Goal: Transaction & Acquisition: Purchase product/service

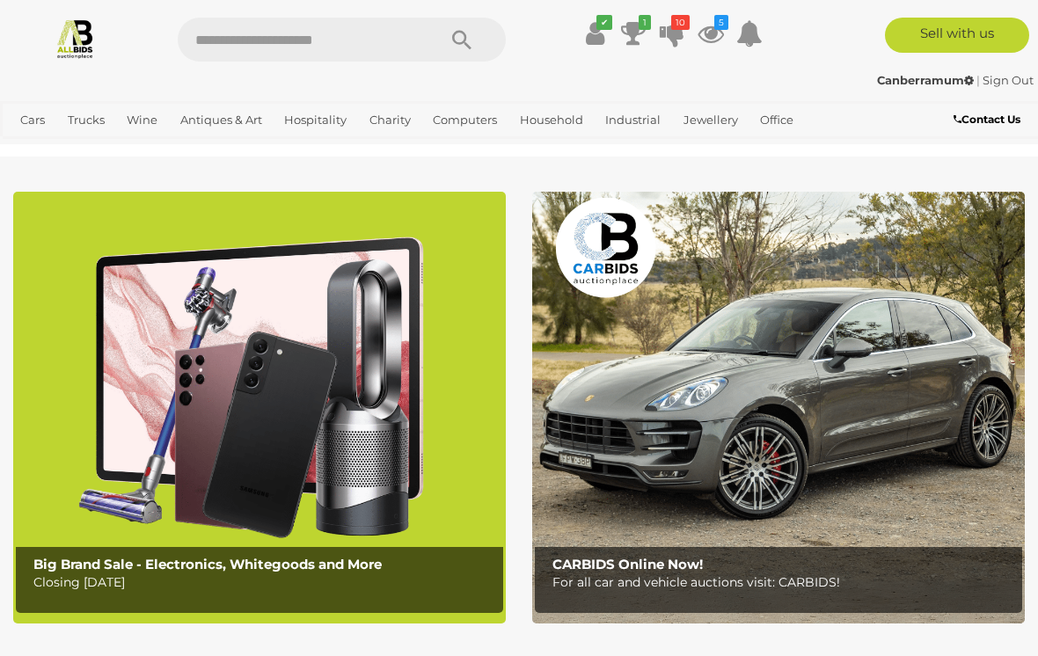
click at [645, 33] on icon at bounding box center [633, 34] width 25 height 32
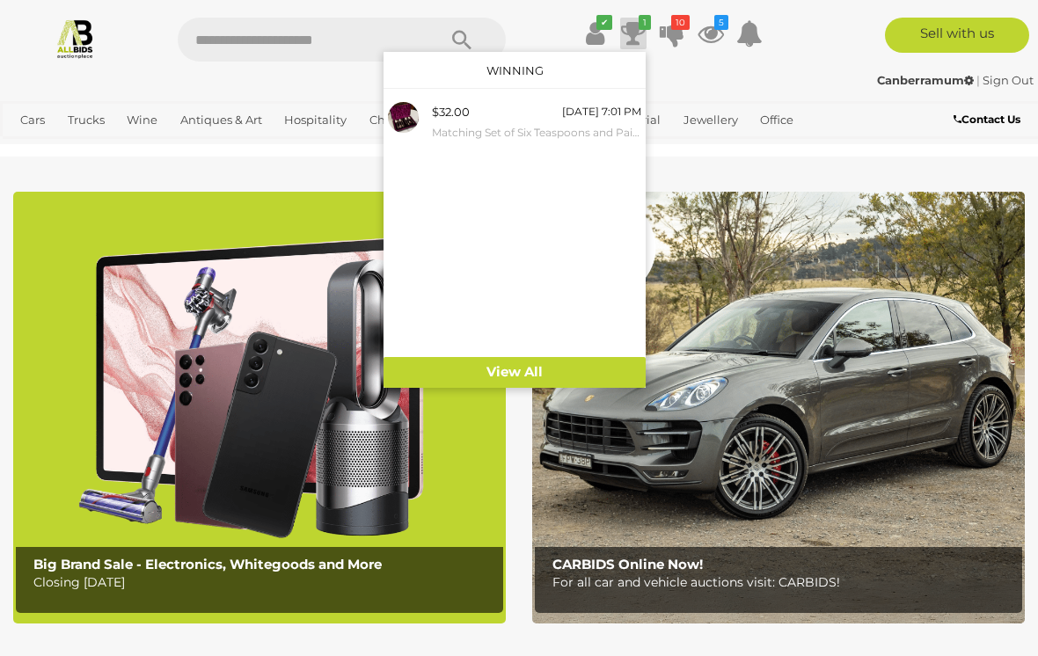
click at [633, 30] on icon at bounding box center [633, 34] width 25 height 32
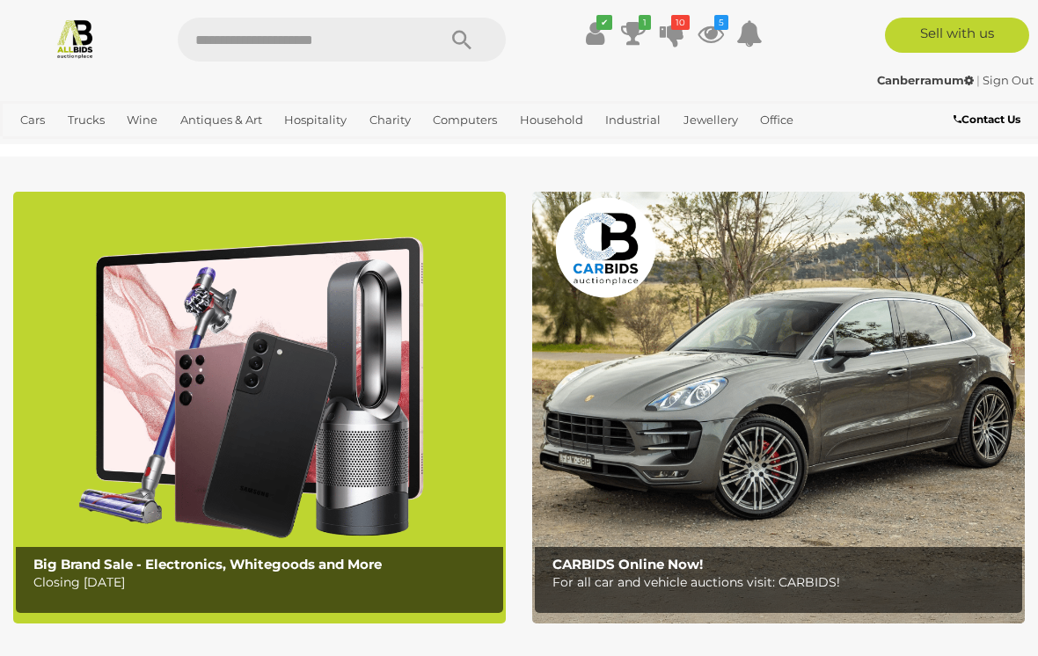
click at [706, 27] on icon at bounding box center [710, 34] width 26 height 32
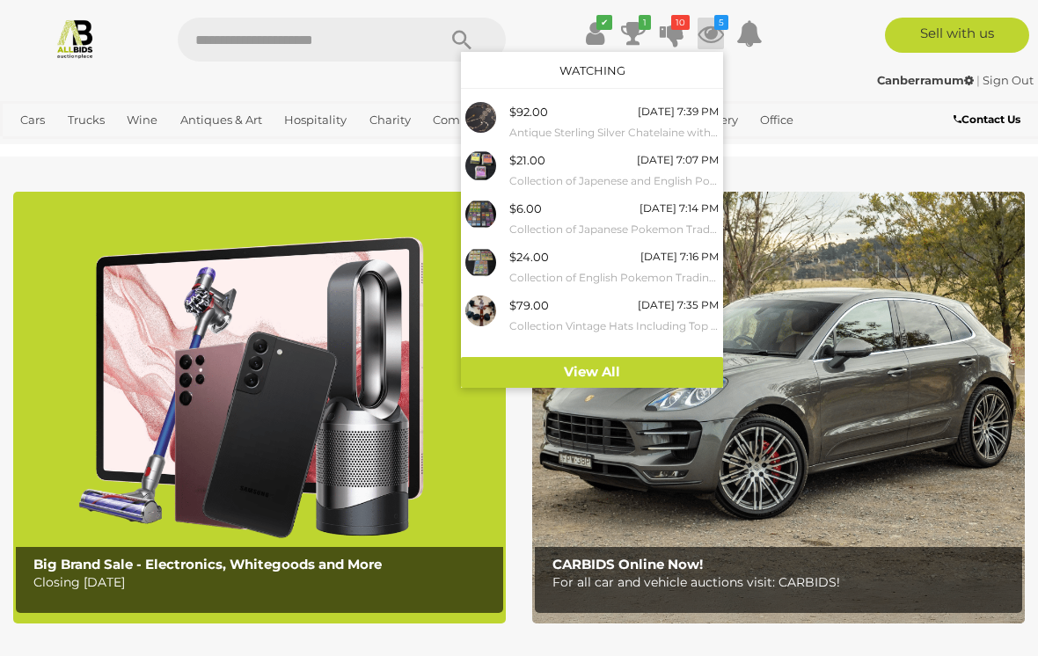
click at [684, 31] on link "10" at bounding box center [672, 34] width 26 height 32
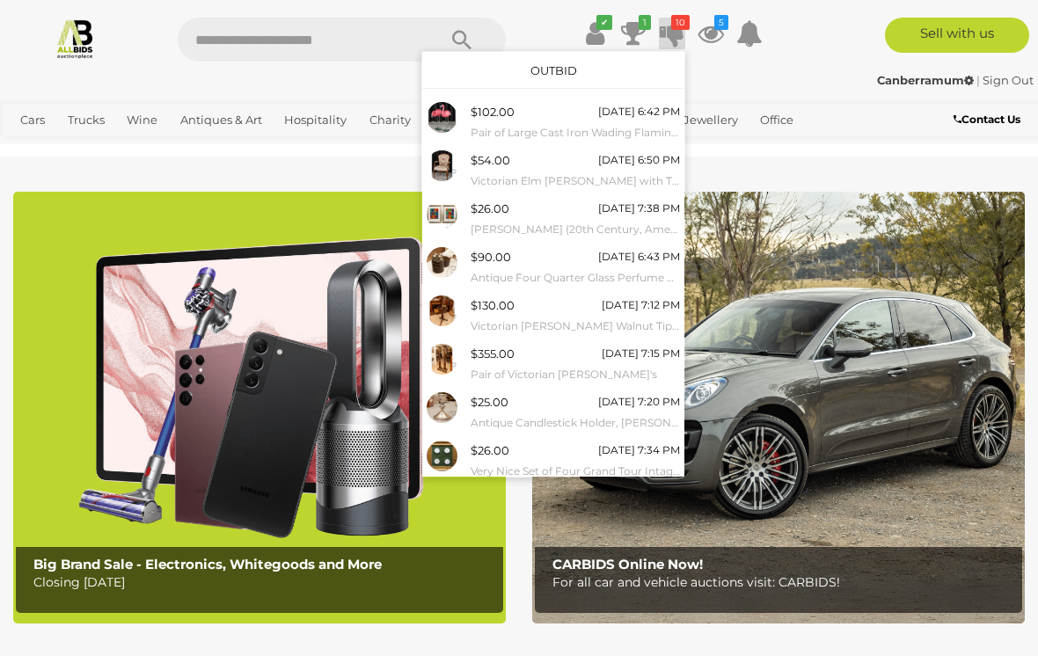
click at [714, 35] on icon at bounding box center [710, 34] width 26 height 32
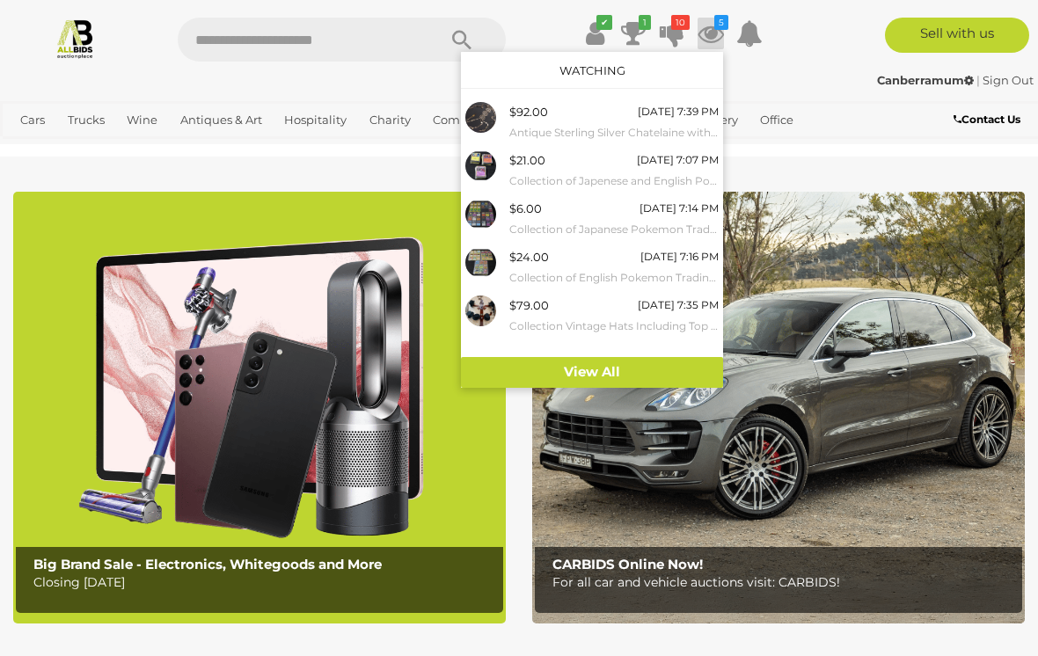
click at [612, 317] on small "Collection Vintage Hats Including Top Hat by Welt Klapphut, Bowler Hat by [PERS…" at bounding box center [613, 326] width 209 height 19
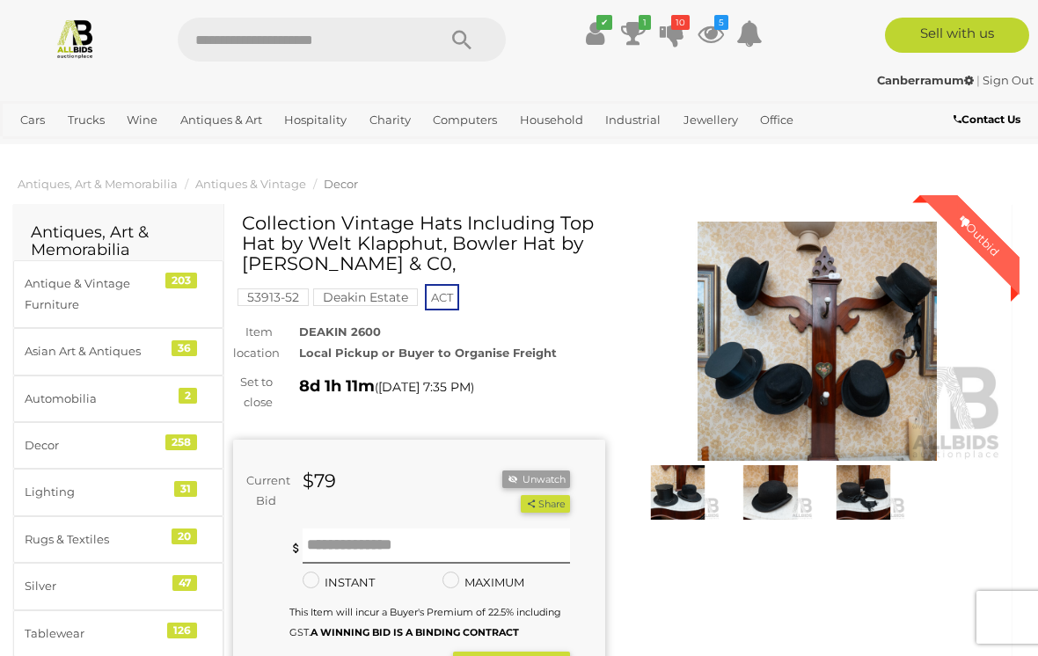
click at [550, 472] on button "Unwatch" at bounding box center [535, 479] width 67 height 18
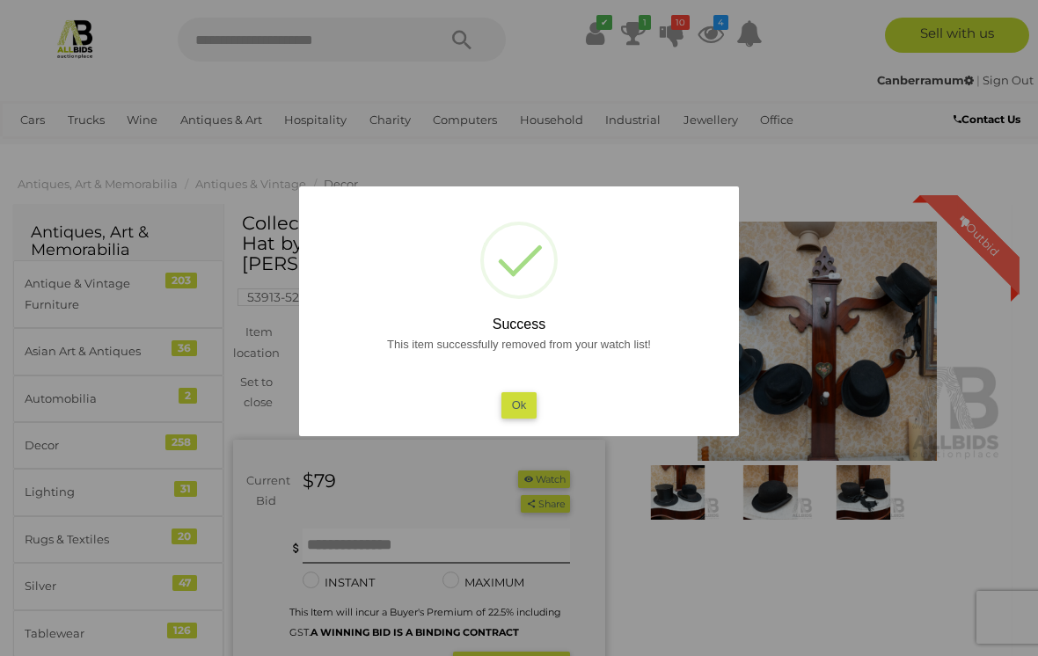
click at [524, 412] on button "Ok" at bounding box center [519, 405] width 36 height 26
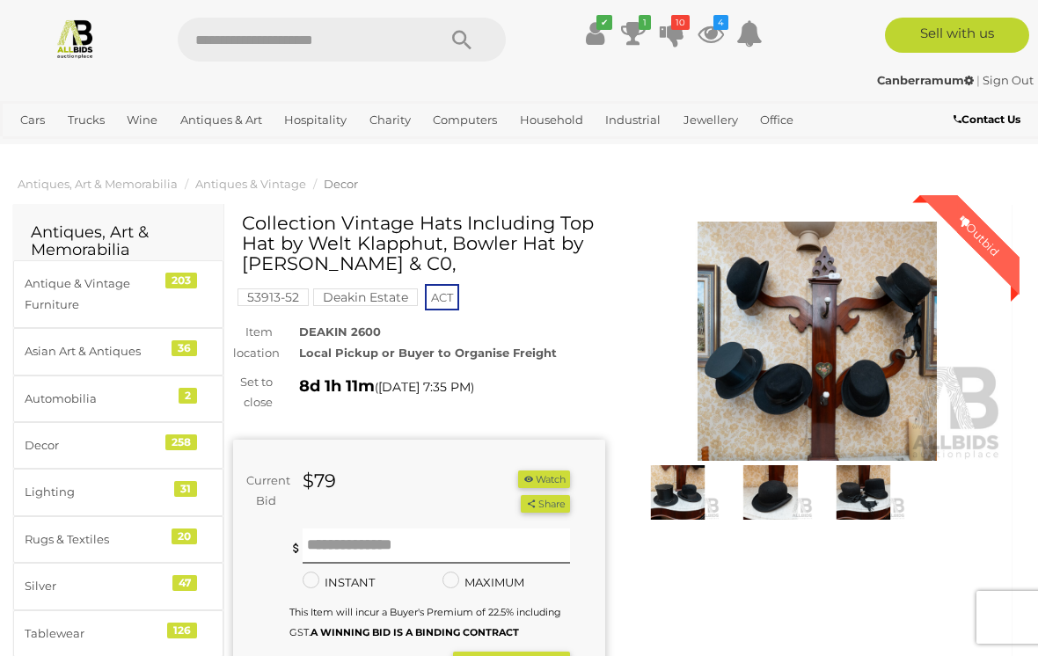
click at [718, 18] on icon "4" at bounding box center [720, 22] width 15 height 15
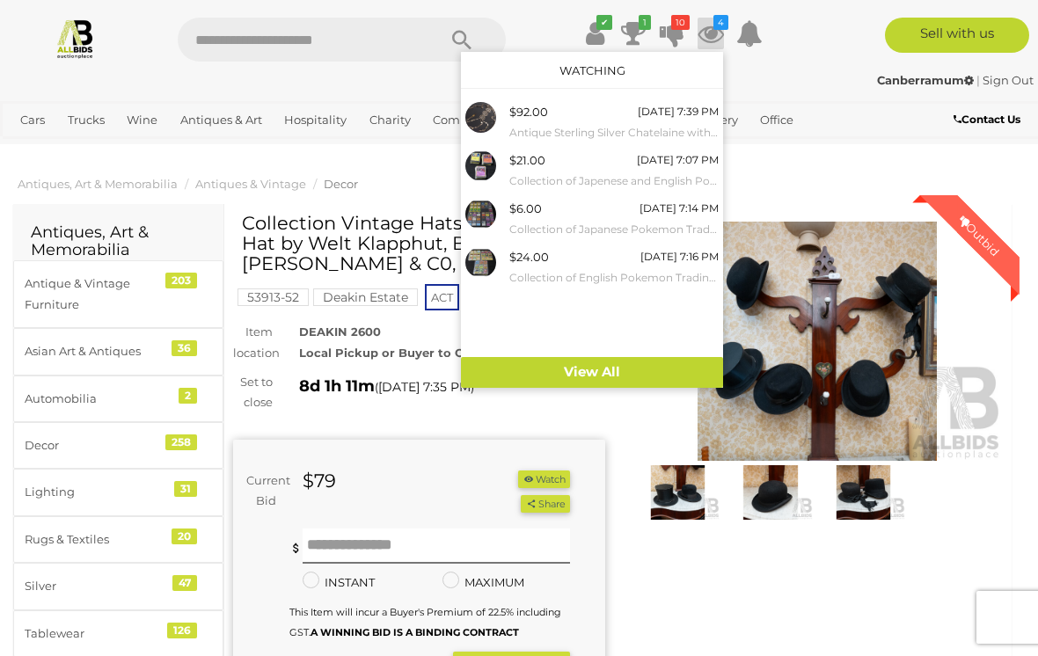
click at [622, 258] on div "$24.00 Friday 7:16 PM Collection of English Pokemon Trading Cards" at bounding box center [613, 267] width 209 height 40
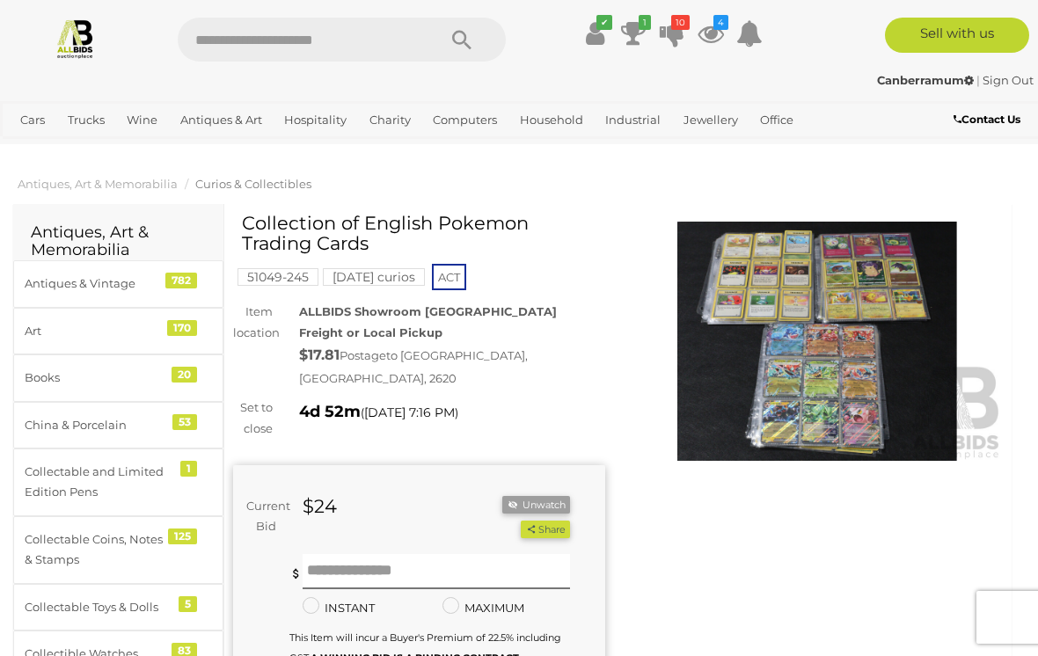
click at [680, 29] on icon "10" at bounding box center [680, 22] width 18 height 15
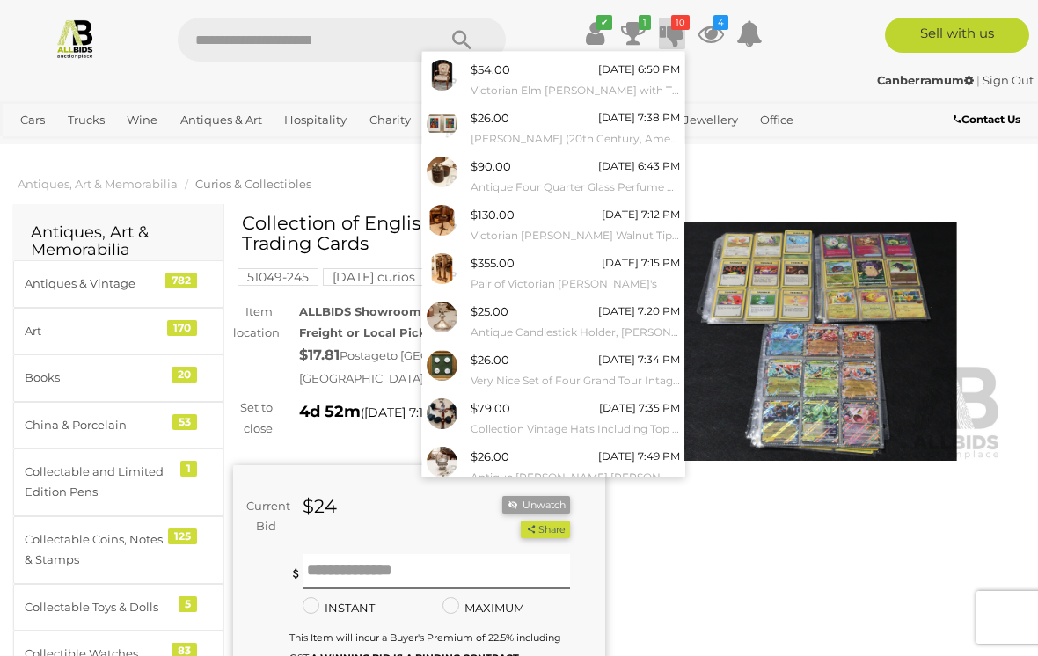
scroll to position [93, 0]
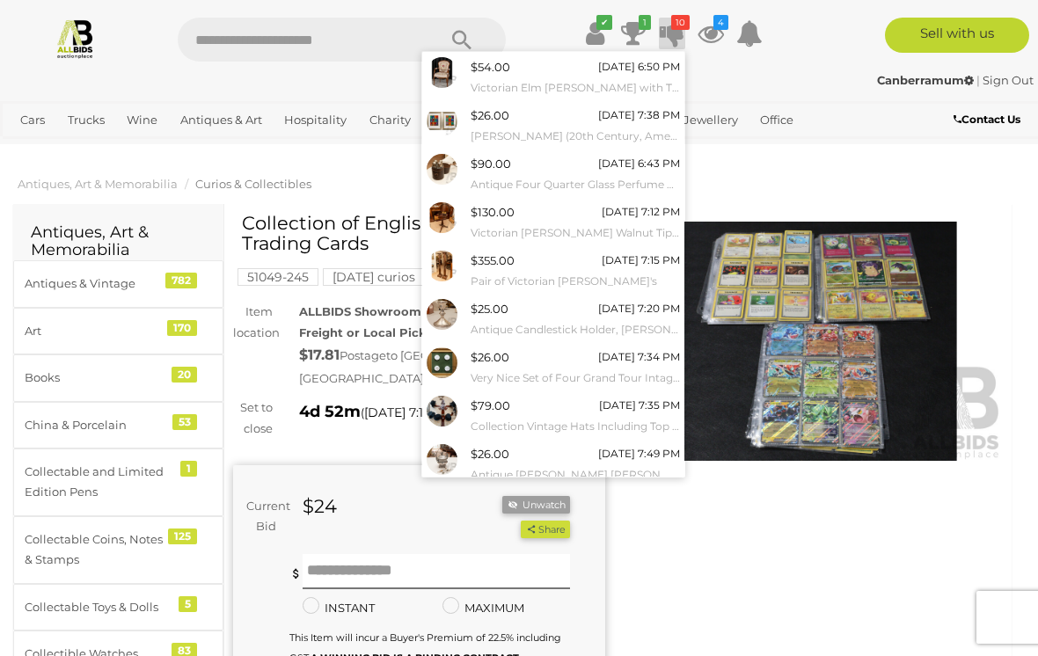
click at [536, 361] on div "$26.00 19/08/2025 7:34 PM Very Nice Set of Four Grand Tour Intaglio's Featuring…" at bounding box center [574, 367] width 209 height 40
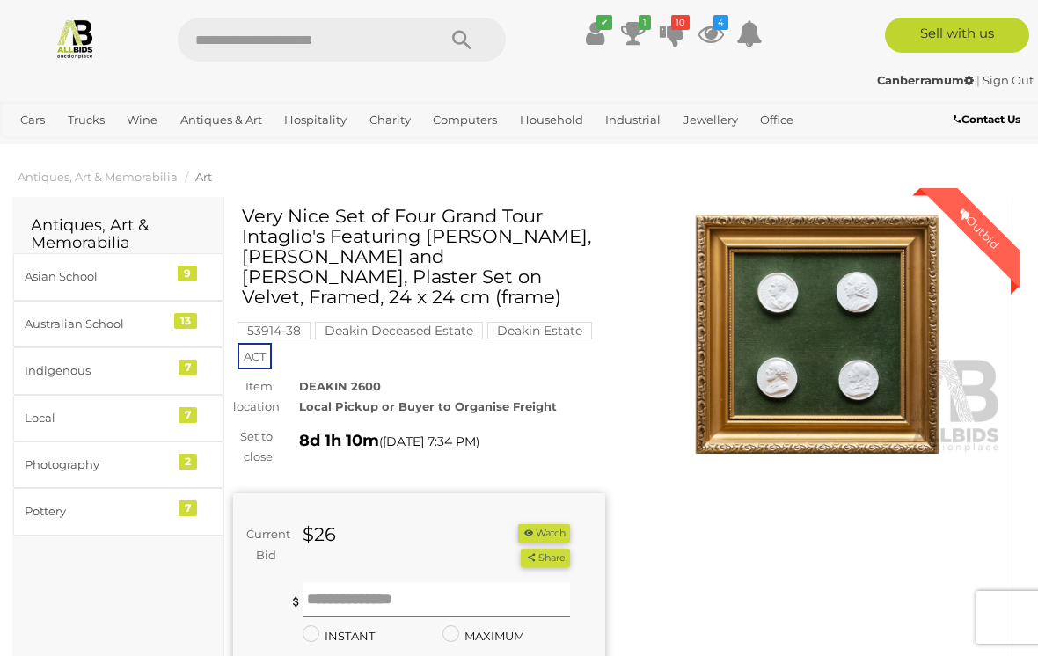
scroll to position [13, 0]
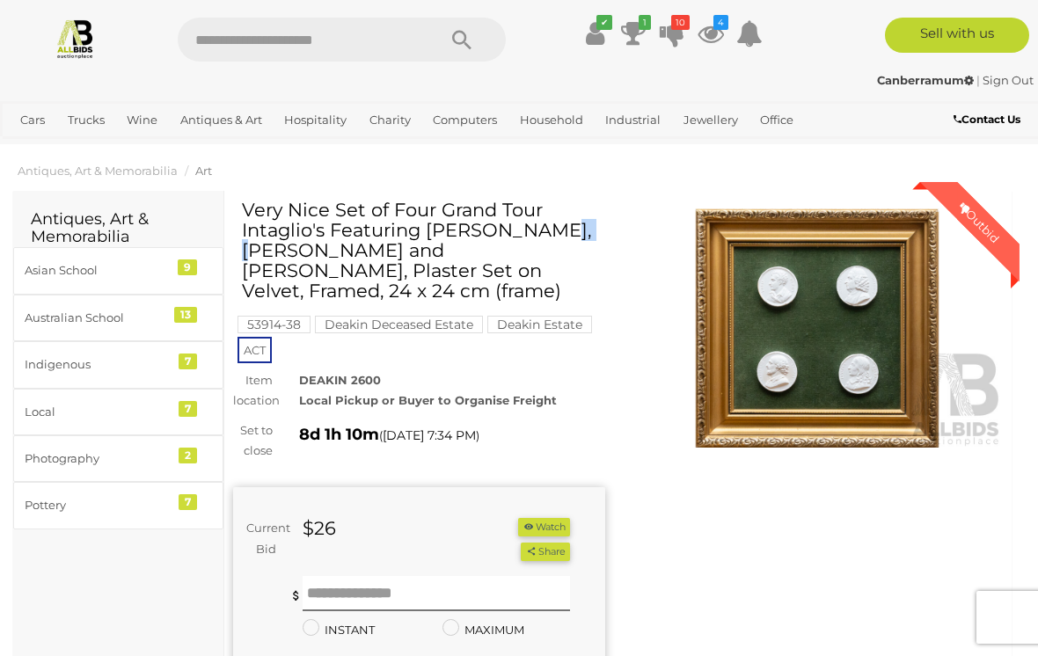
click at [489, 244] on h1 "Very Nice Set of Four Grand Tour Intaglio's Featuring [PERSON_NAME], [PERSON_NA…" at bounding box center [421, 250] width 359 height 101
copy h1 "Grand Tour Intaglio's"
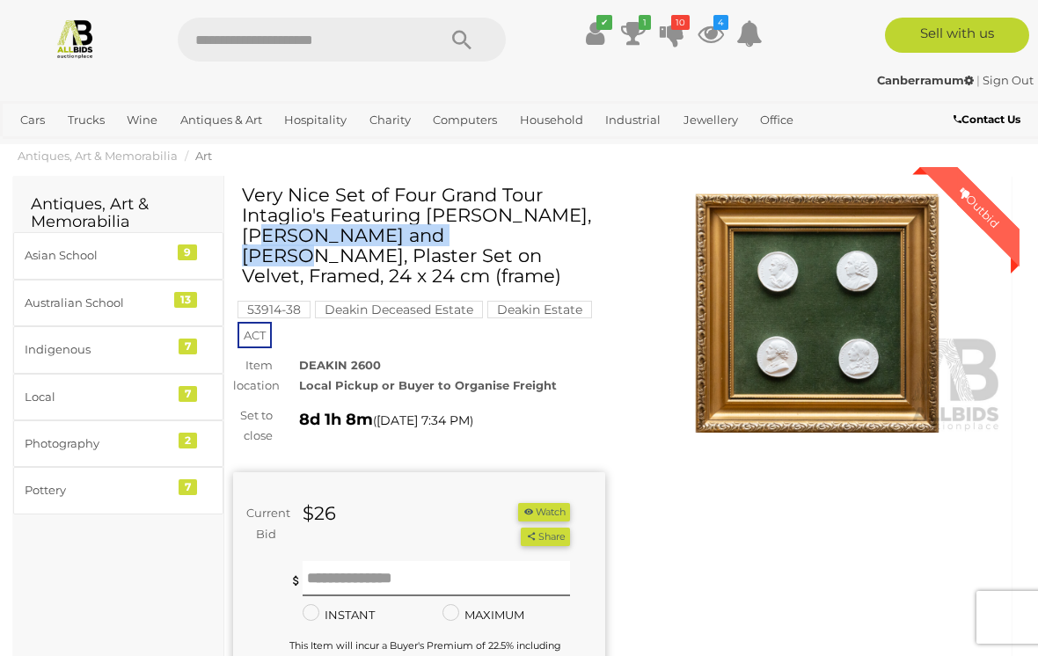
click at [703, 506] on div "Winning Outbid Warranty Charity" at bounding box center [618, 532] width 796 height 695
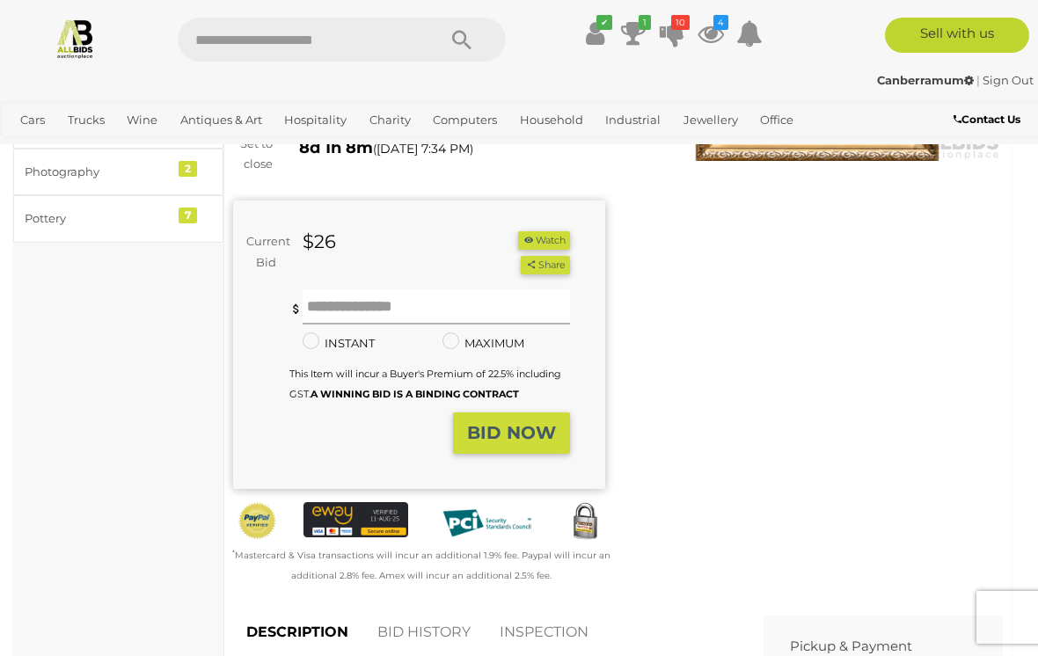
click at [412, 295] on input "text" at bounding box center [435, 306] width 267 height 35
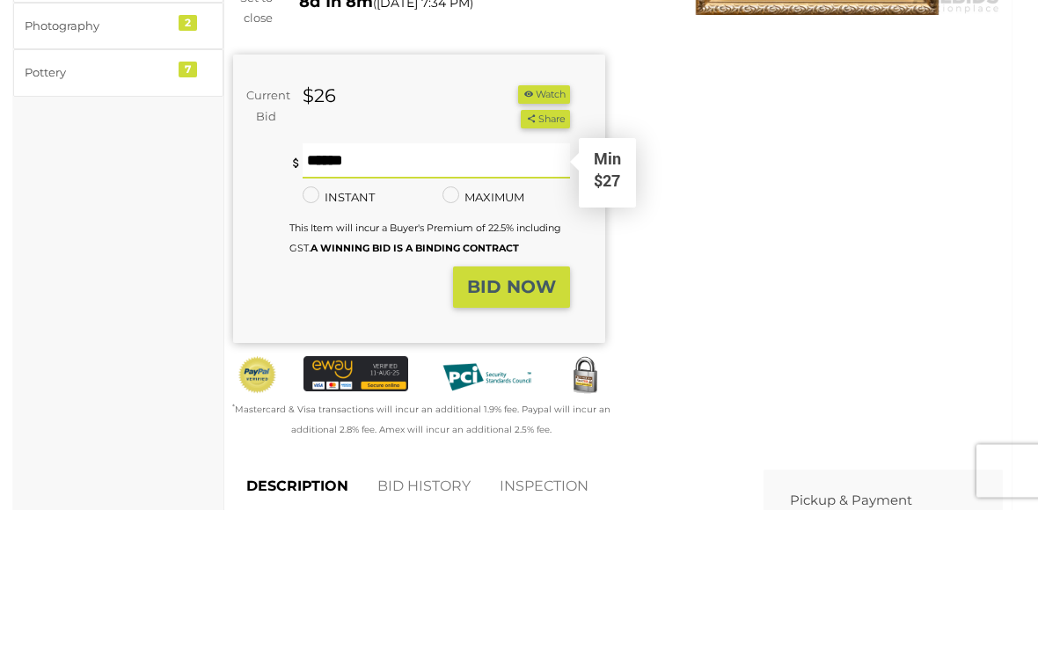
type input "***"
click at [530, 423] on strong "BID NOW" at bounding box center [511, 433] width 89 height 21
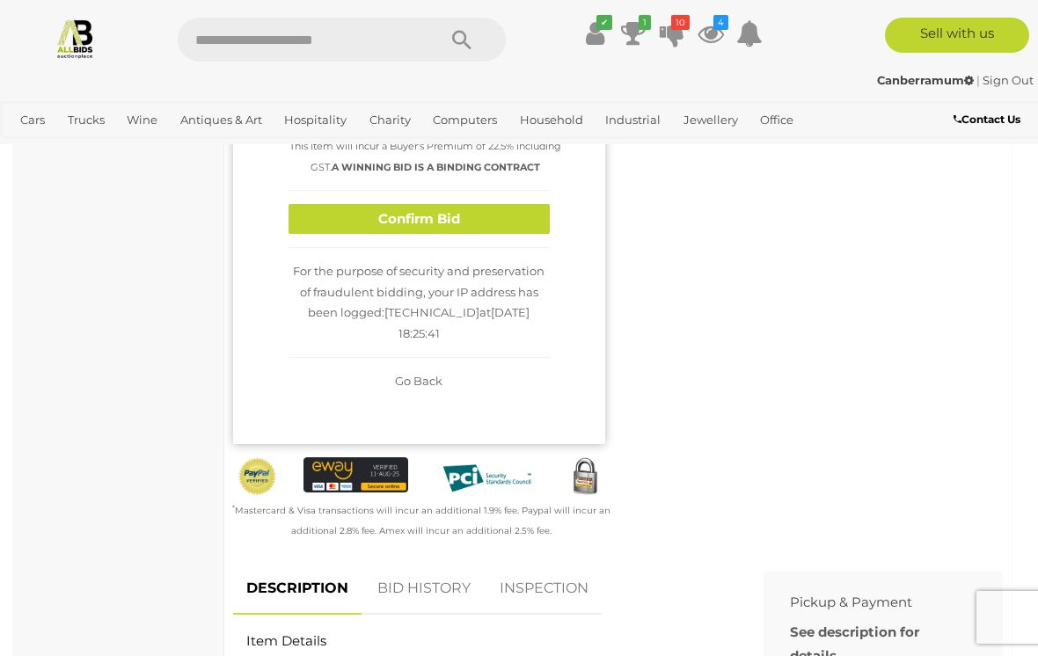
click at [477, 235] on button "Confirm Bid" at bounding box center [418, 219] width 261 height 31
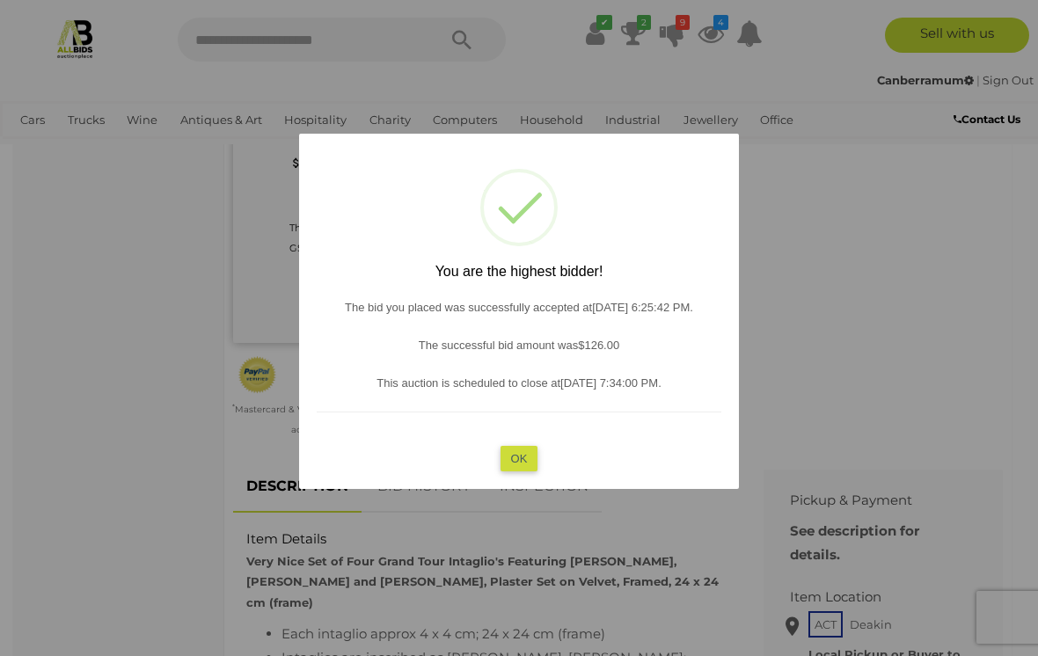
click at [511, 471] on button "OK" at bounding box center [519, 459] width 38 height 26
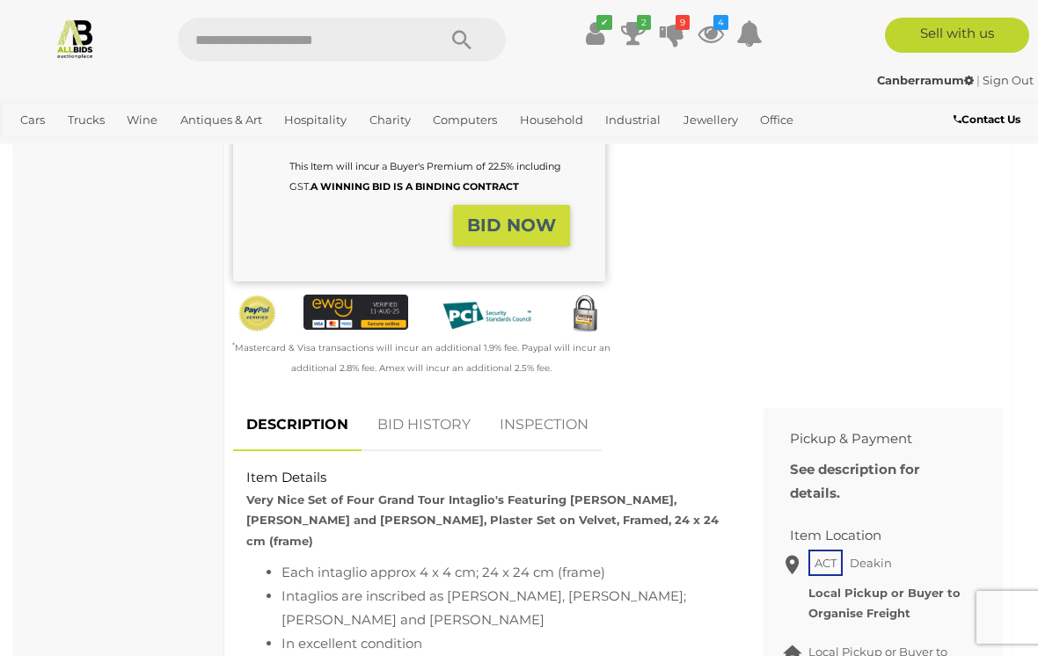
scroll to position [633, 0]
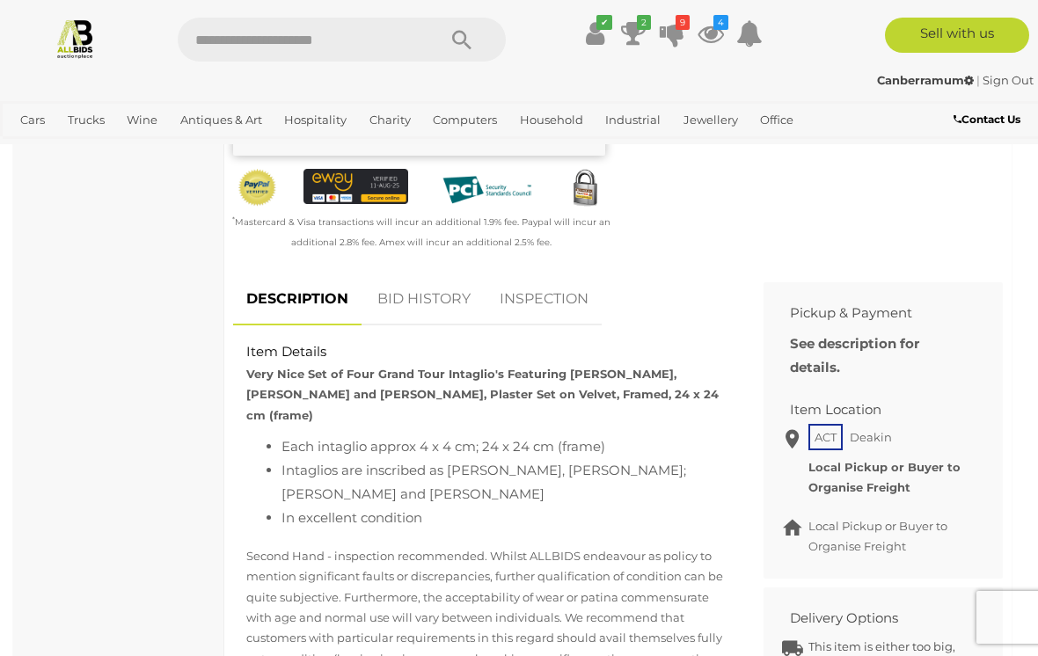
click at [439, 303] on link "BID HISTORY" at bounding box center [424, 299] width 120 height 52
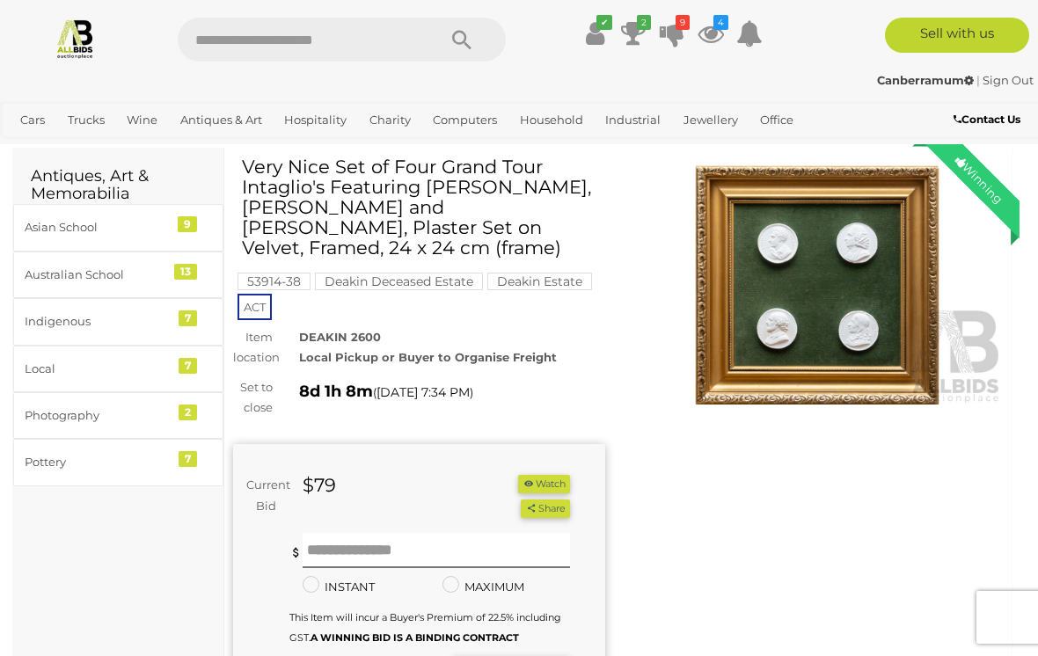
scroll to position [0, 0]
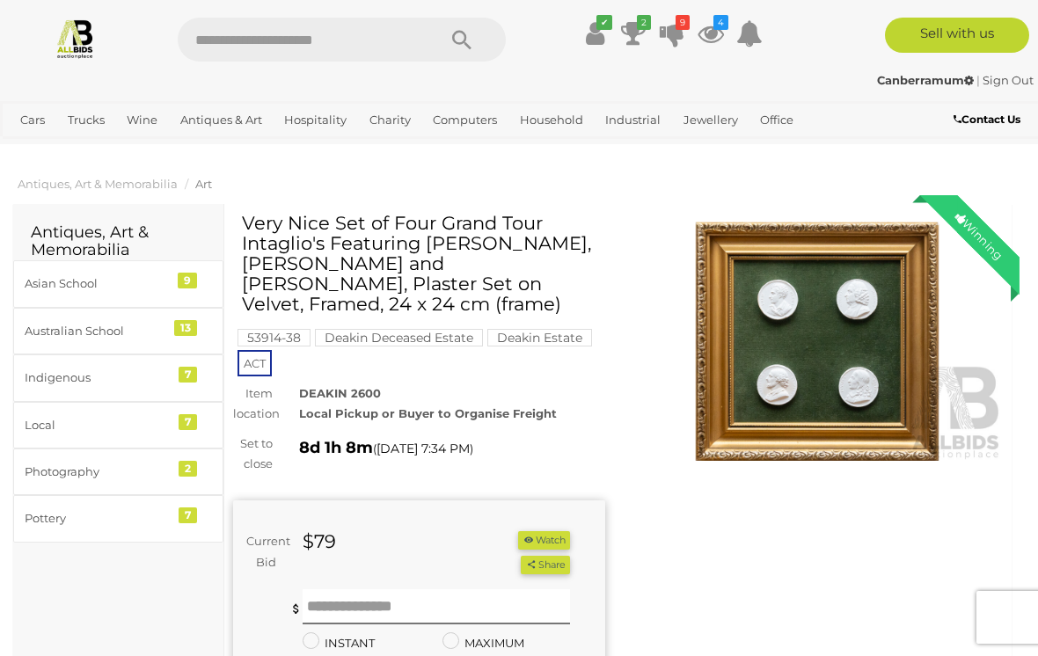
click at [413, 42] on input "text" at bounding box center [298, 40] width 241 height 44
click at [680, 30] on icon at bounding box center [672, 34] width 25 height 32
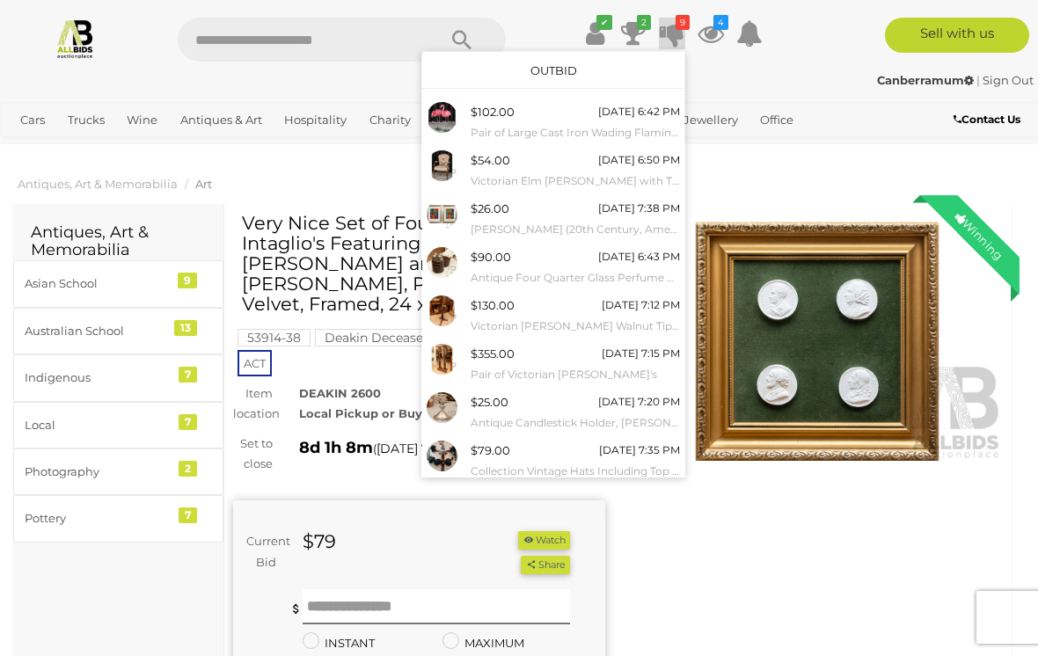
click at [376, 46] on input "text" at bounding box center [298, 40] width 241 height 44
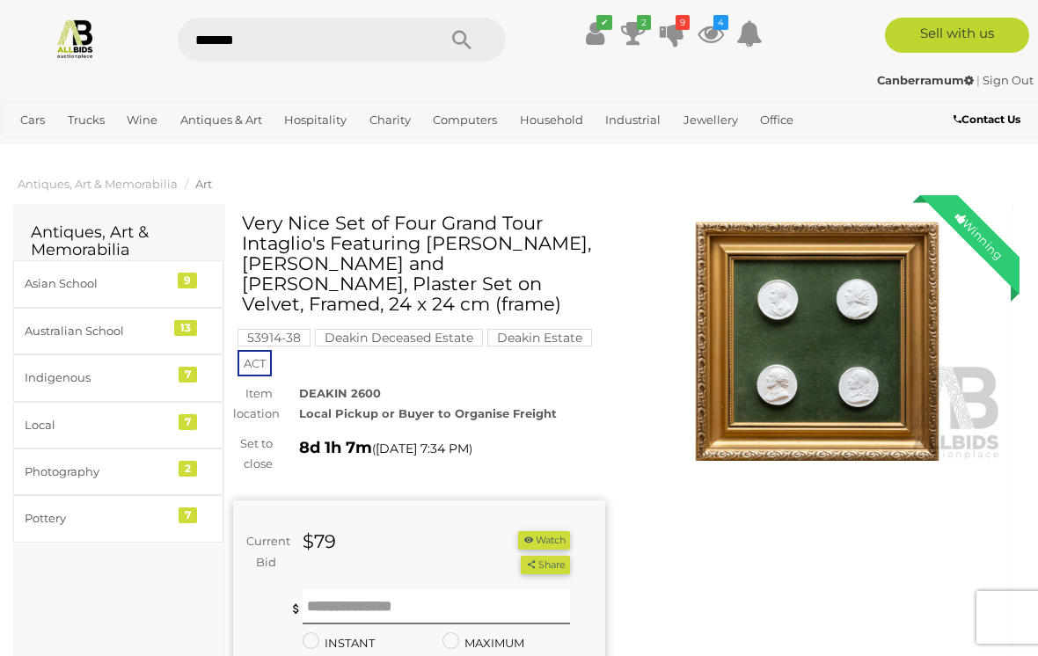
type input "*******"
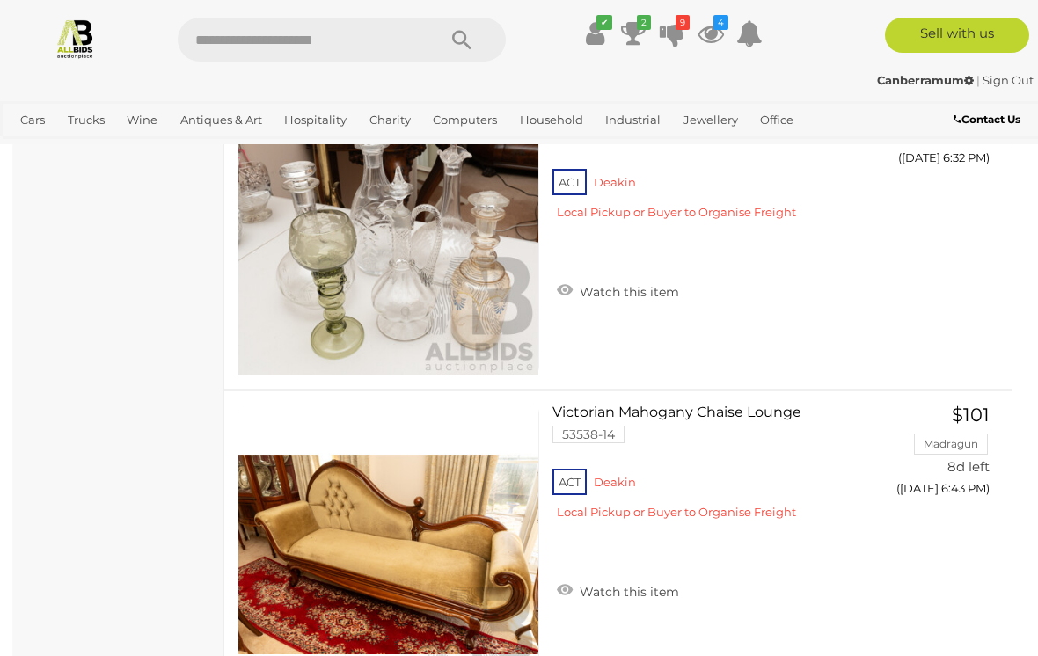
scroll to position [9795, 0]
